Goal: Find specific page/section: Find specific page/section

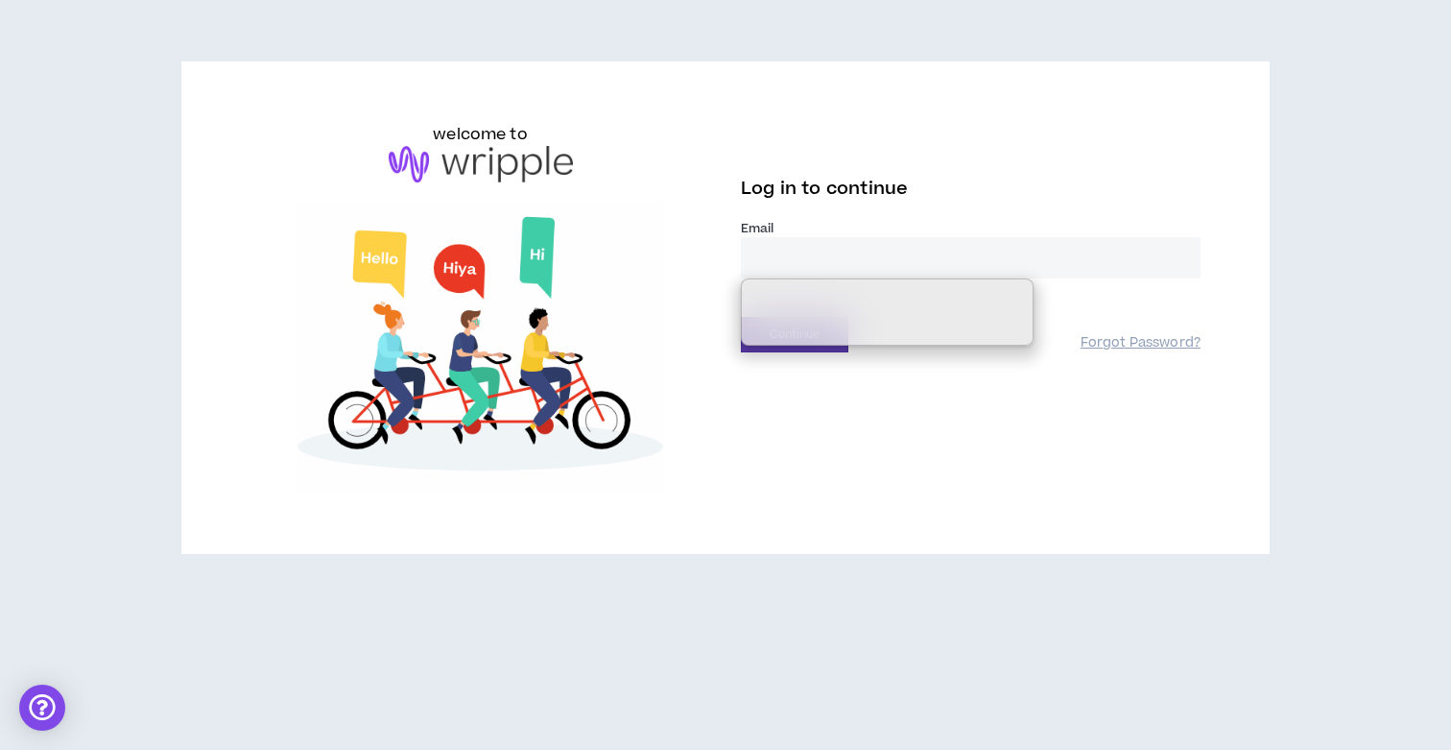
click at [0, 749] on com-1password-button at bounding box center [0, 750] width 0 height 0
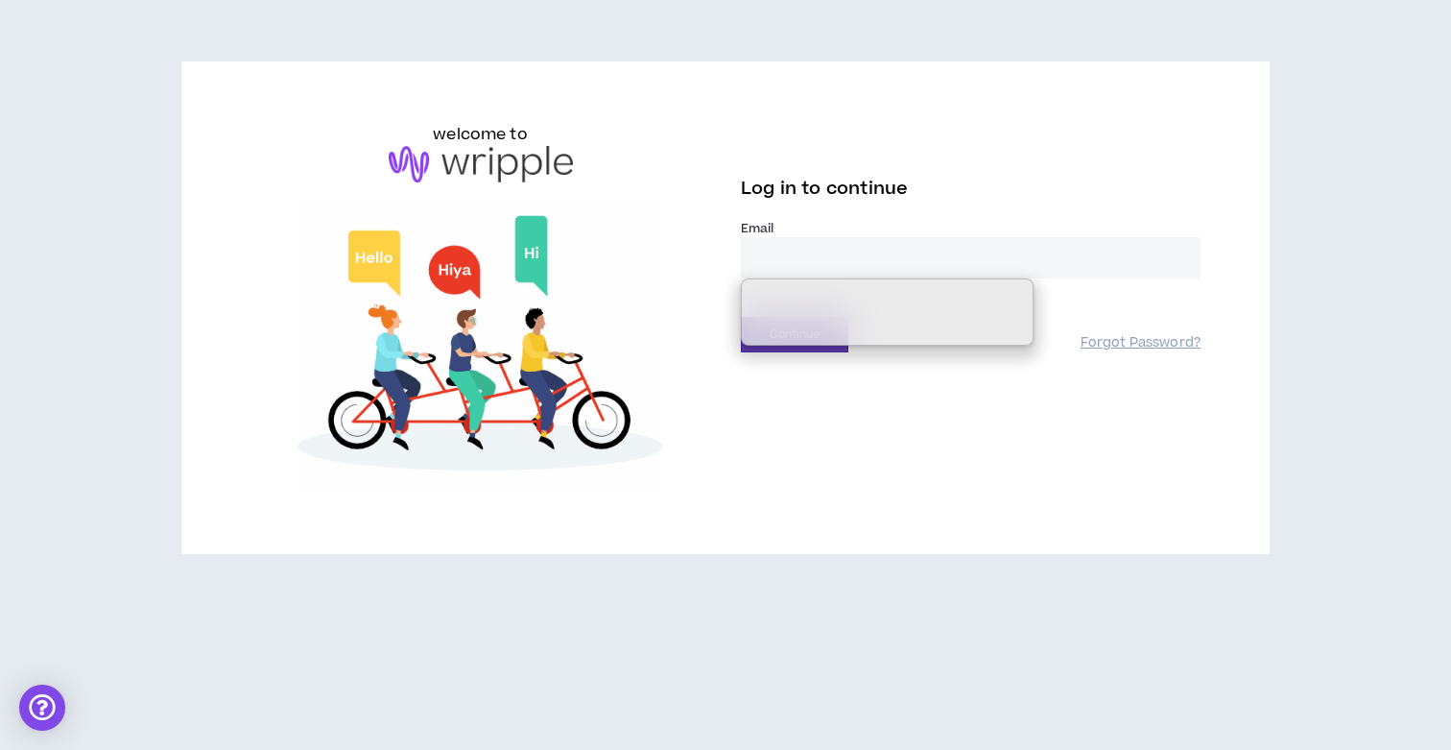
type input "**********"
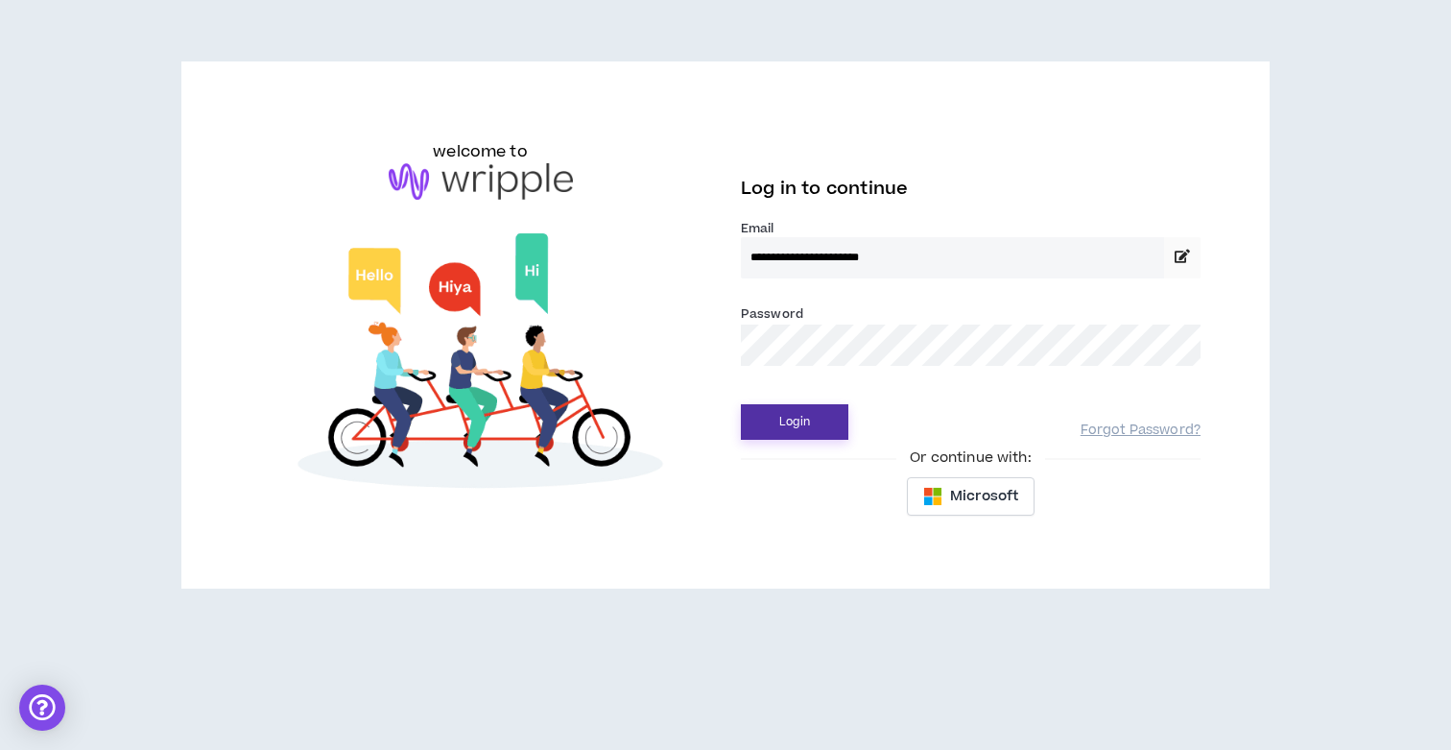
click at [812, 415] on button "Login" at bounding box center [794, 422] width 107 height 36
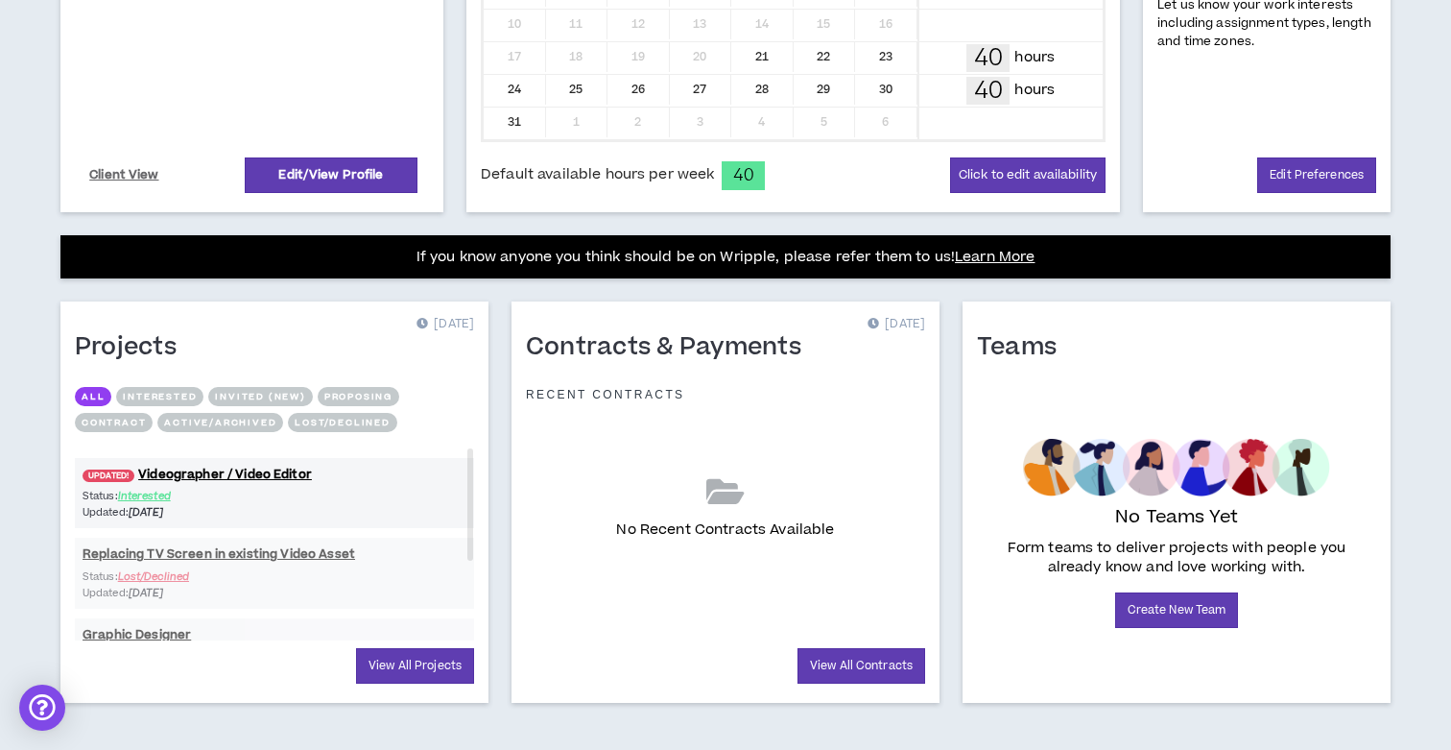
scroll to position [579, 0]
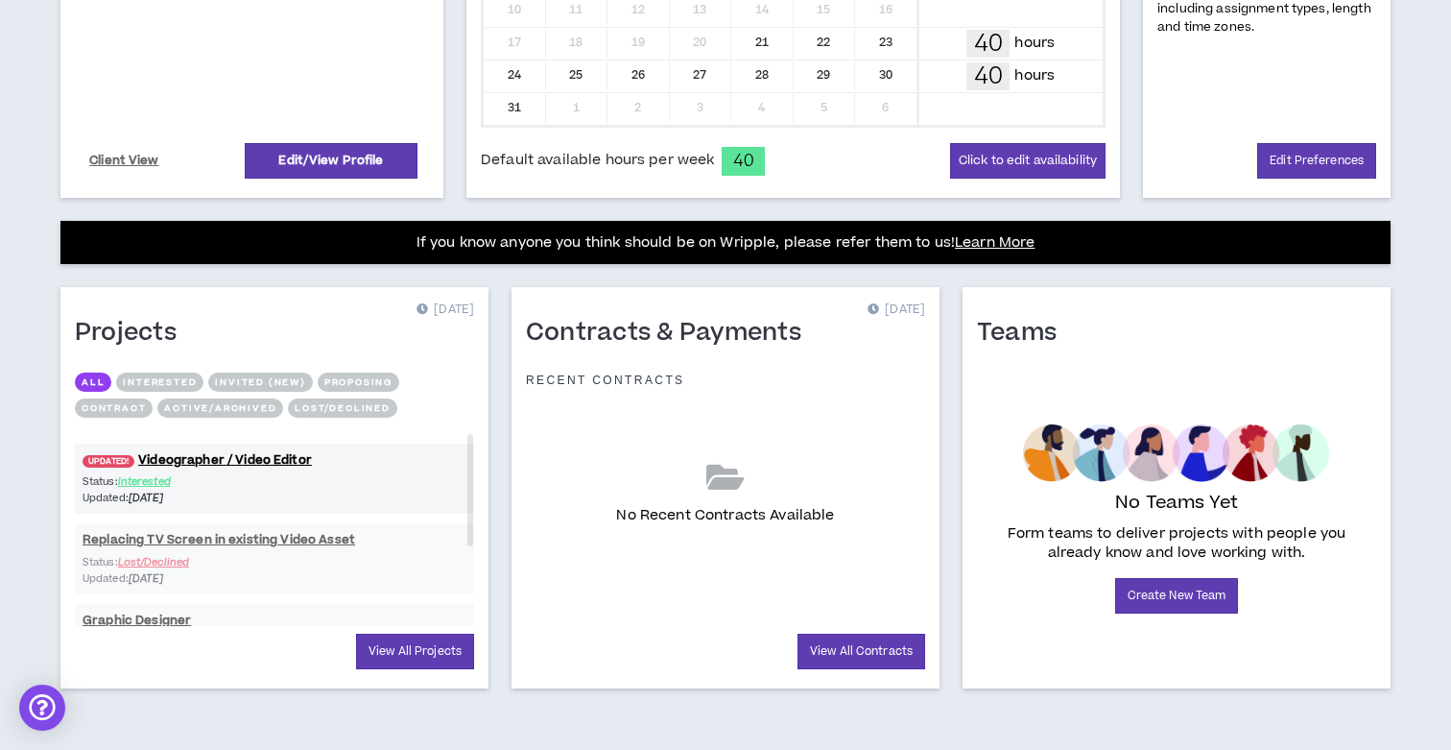
click at [958, 329] on div "Teams No Teams Yet Form teams to deliver projects with people you already know …" at bounding box center [1176, 487] width 451 height 401
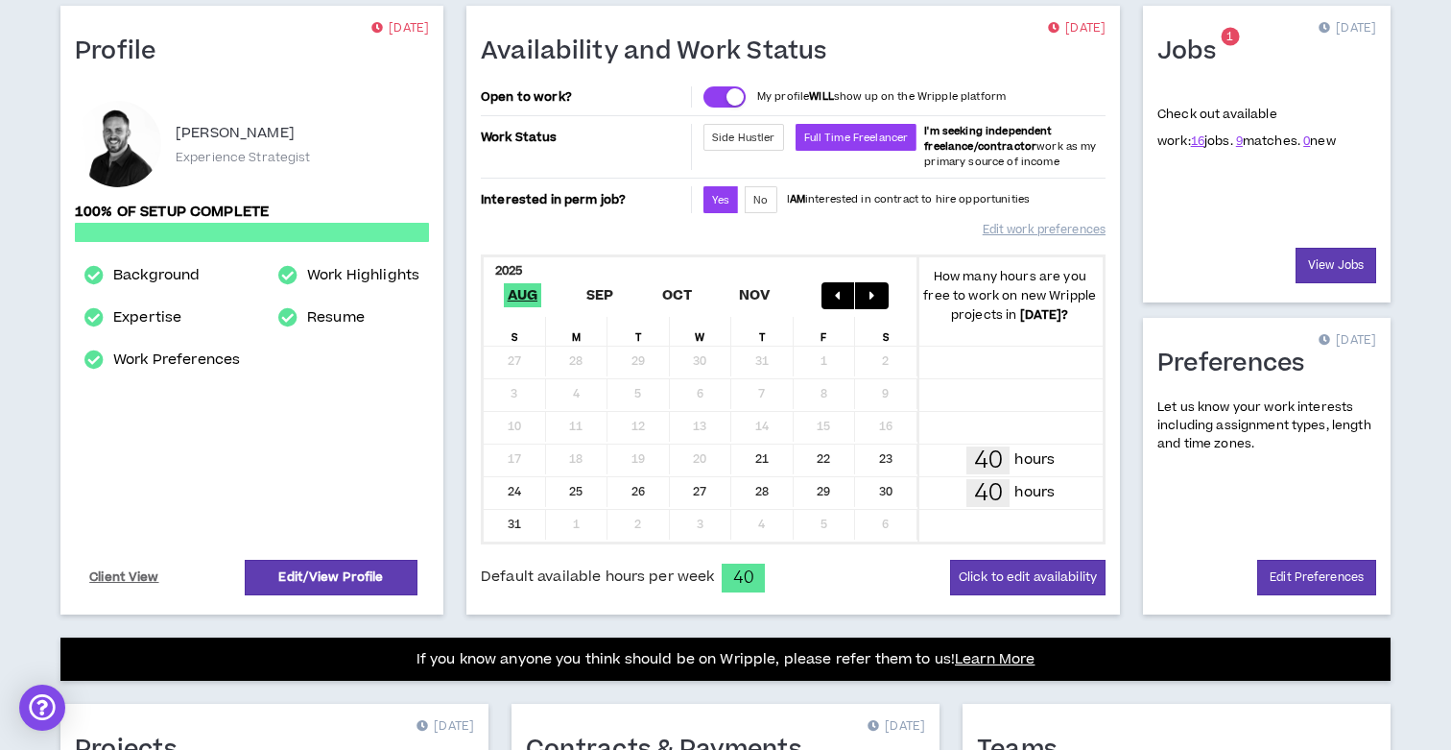
scroll to position [0, 0]
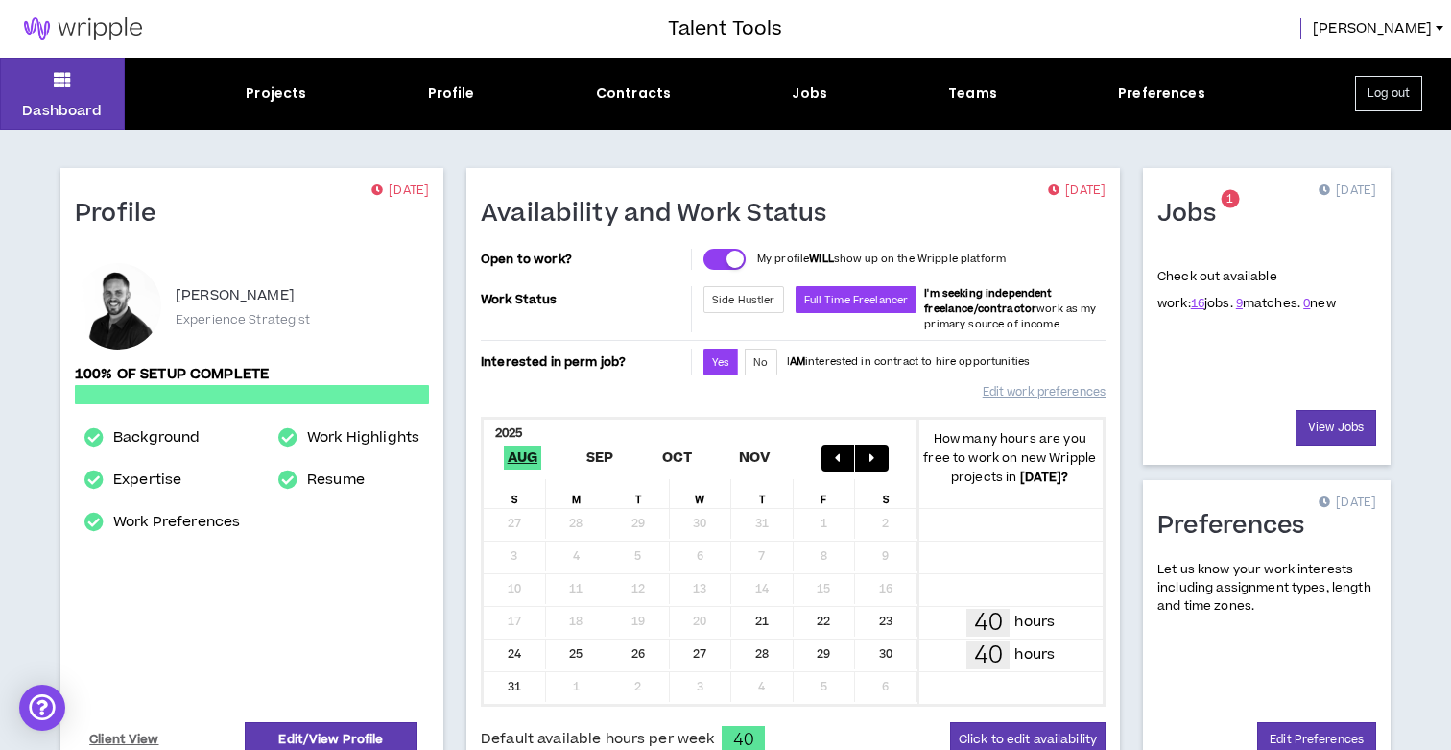
click at [1191, 299] on span "16 jobs." at bounding box center [1212, 303] width 42 height 17
click at [1191, 310] on link "16" at bounding box center [1197, 303] width 13 height 17
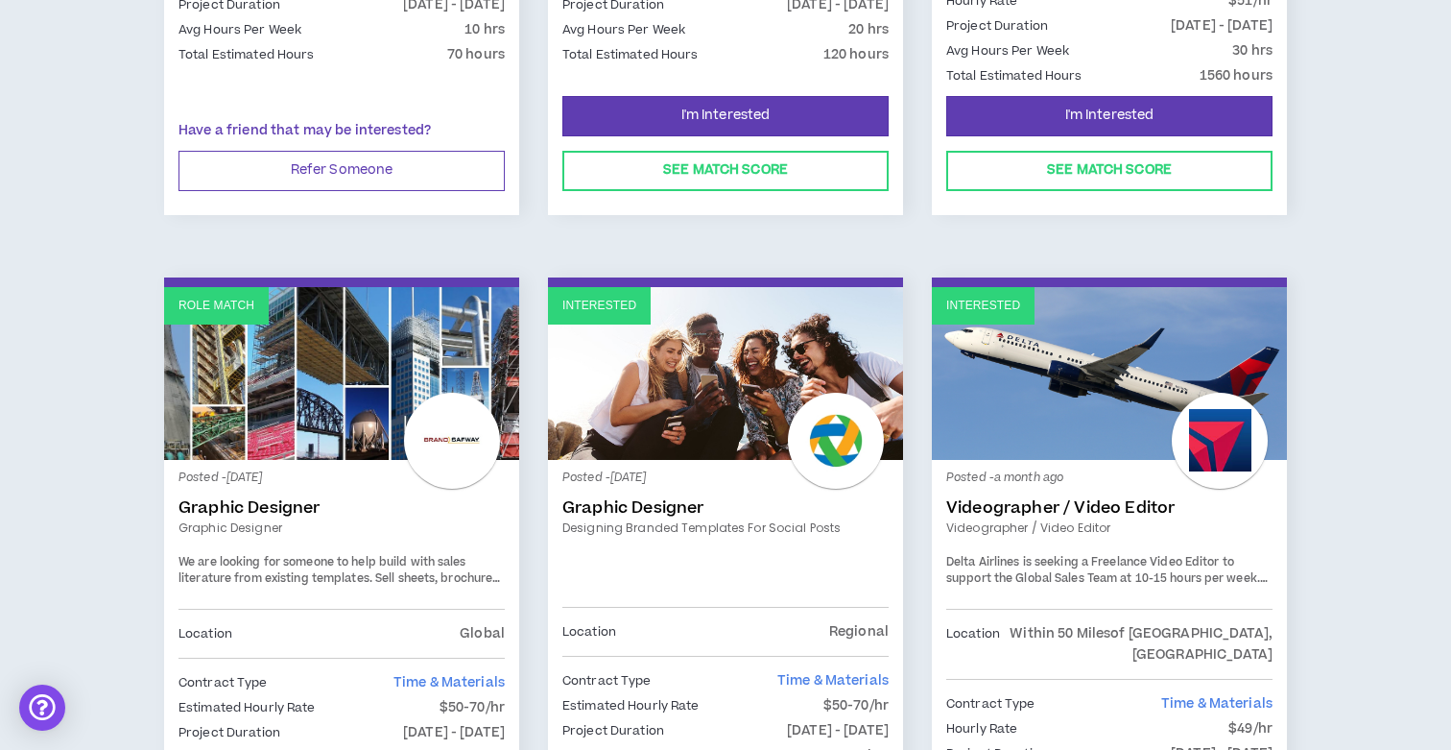
scroll to position [1580, 0]
